Goal: Transaction & Acquisition: Obtain resource

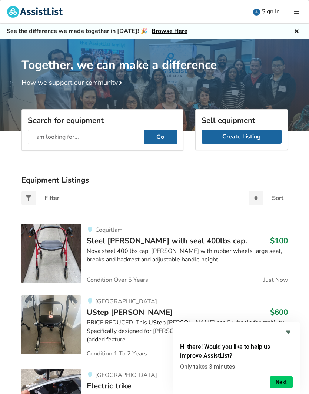
click at [299, 7] on link at bounding box center [297, 11] width 22 height 23
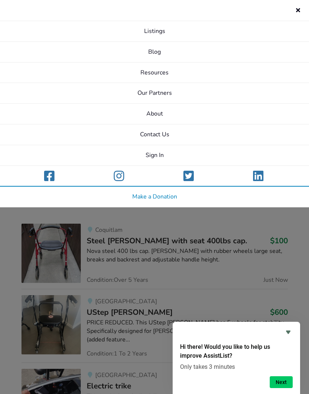
click at [158, 114] on link "About" at bounding box center [154, 114] width 309 height 21
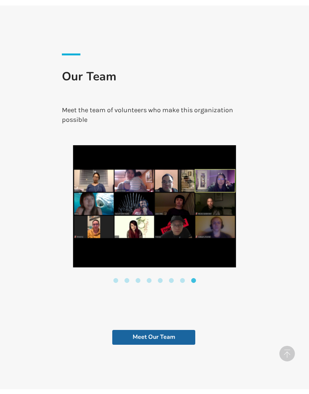
scroll to position [1325, 0]
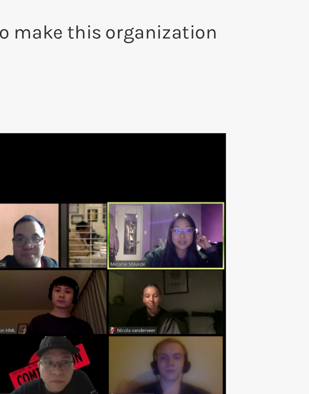
click at [73, 134] on img at bounding box center [154, 195] width 163 height 122
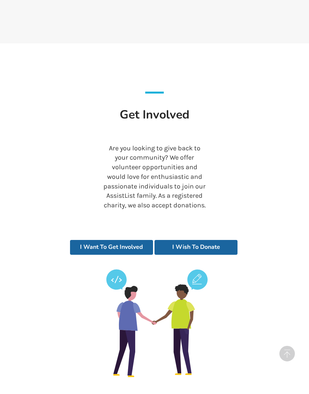
scroll to position [1698, 0]
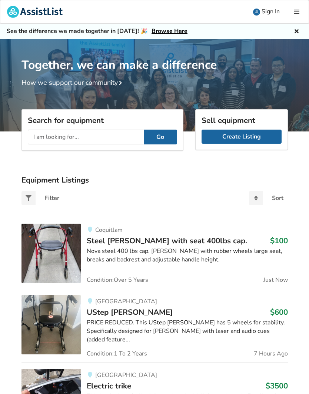
click at [258, 135] on link "Create Listing" at bounding box center [241, 136] width 80 height 14
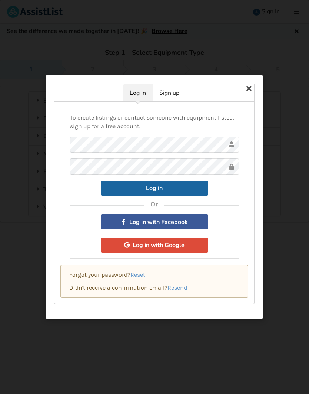
click at [176, 245] on button "Log in with Google" at bounding box center [154, 245] width 107 height 15
click at [249, 87] on icon at bounding box center [248, 87] width 13 height 13
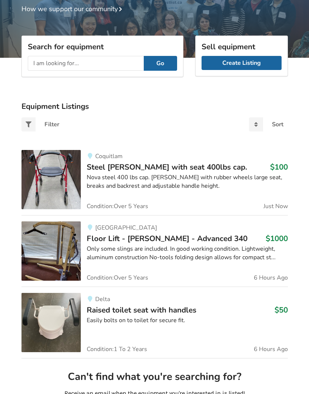
scroll to position [96, 0]
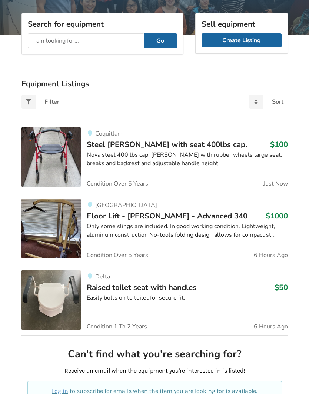
click at [135, 218] on span "Floor Lift - [PERSON_NAME] - Advanced 340" at bounding box center [167, 216] width 161 height 10
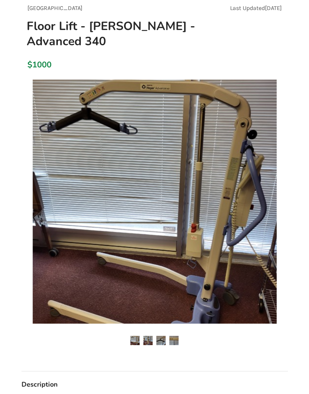
scroll to position [71, 0]
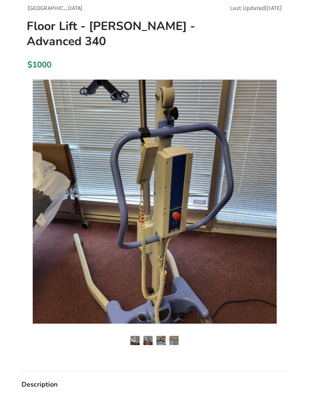
click at [151, 341] on img at bounding box center [147, 340] width 9 height 9
click at [165, 341] on img at bounding box center [160, 340] width 9 height 9
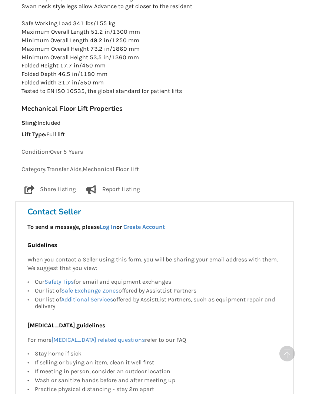
scroll to position [505, 0]
